Goal: Check status

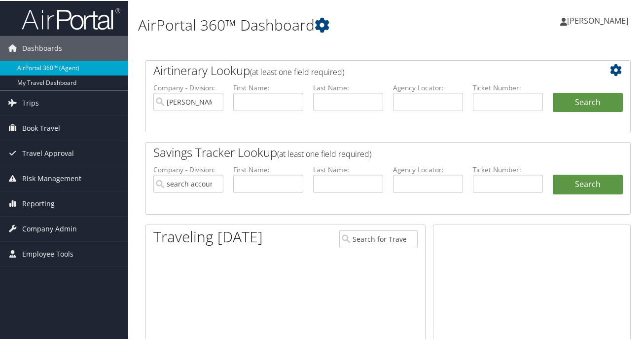
type input "[PERSON_NAME] - Tres Travel Design"
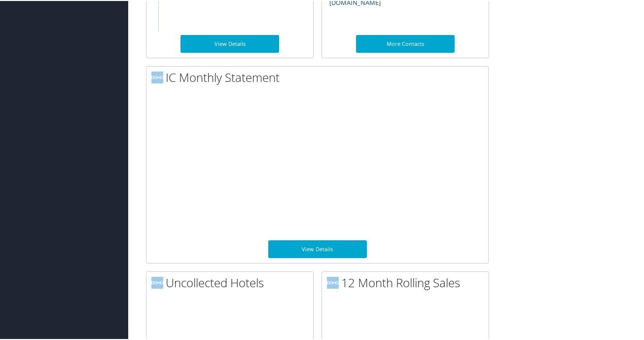
scroll to position [669, 0]
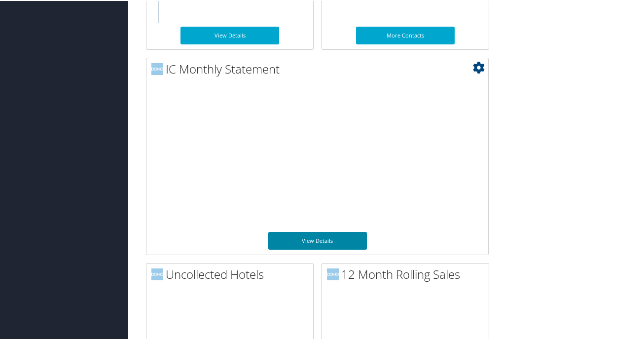
click at [342, 241] on link "View Details" at bounding box center [317, 240] width 99 height 18
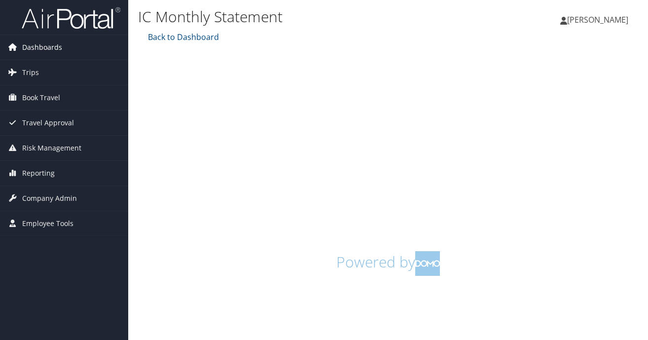
click at [34, 44] on span "Dashboards" at bounding box center [42, 47] width 40 height 25
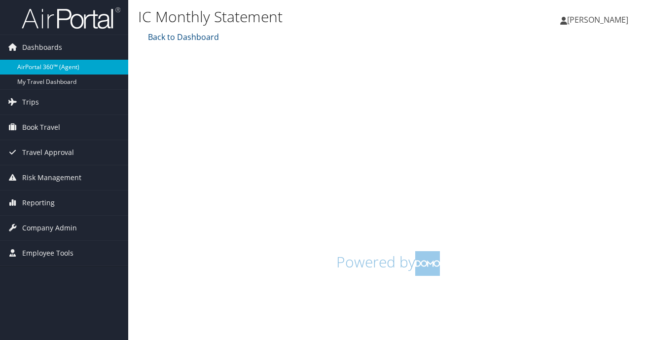
click at [46, 68] on link "AirPortal 360™ (Agent)" at bounding box center [64, 67] width 128 height 15
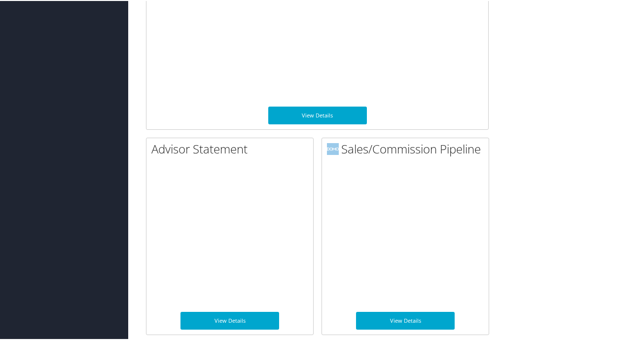
scroll to position [1205, 0]
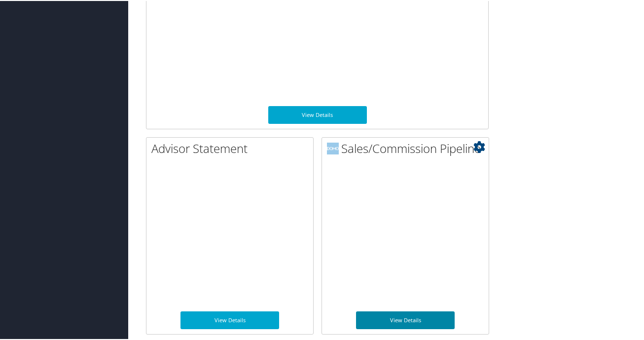
click at [393, 318] on link "View Details" at bounding box center [405, 319] width 99 height 18
